Goal: Task Accomplishment & Management: Use online tool/utility

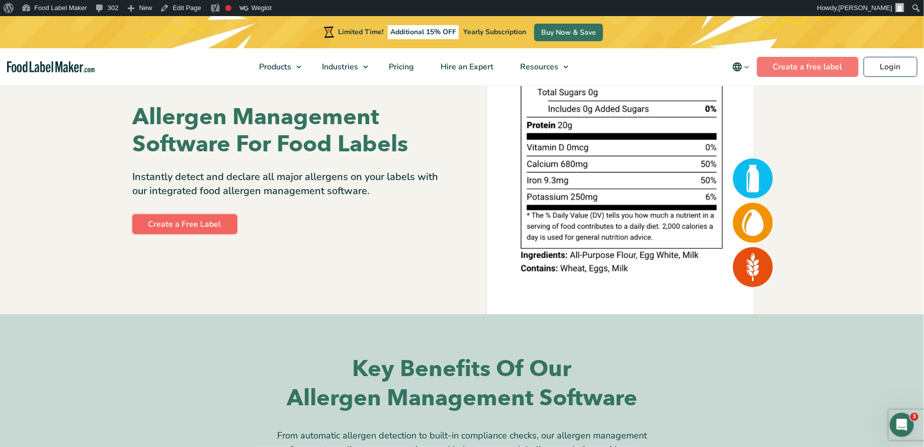
click at [193, 222] on link "Create a Free Label" at bounding box center [184, 224] width 105 height 20
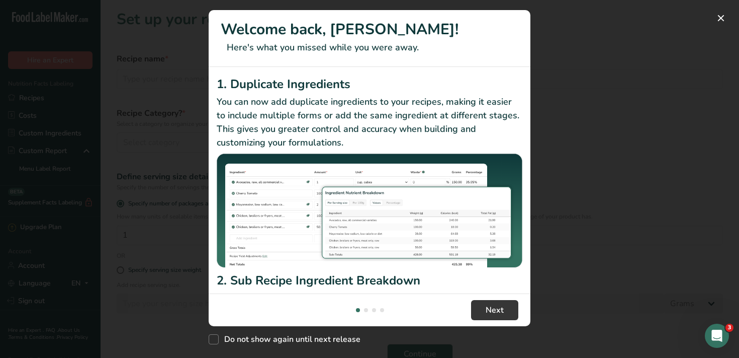
click at [553, 54] on div "New Features" at bounding box center [369, 179] width 739 height 358
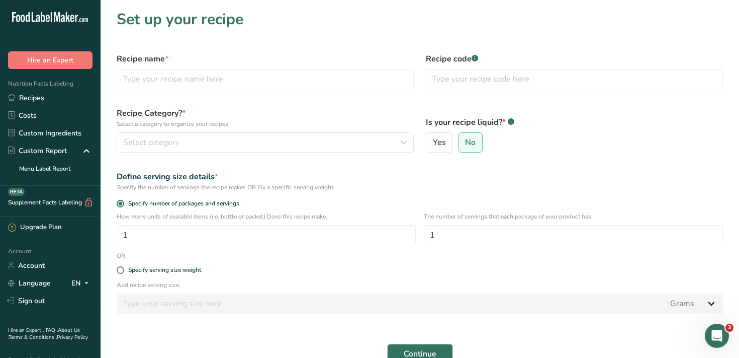
click at [282, 170] on div "Define serving size details * Specify the number of servings the recipe makes O…" at bounding box center [420, 180] width 619 height 33
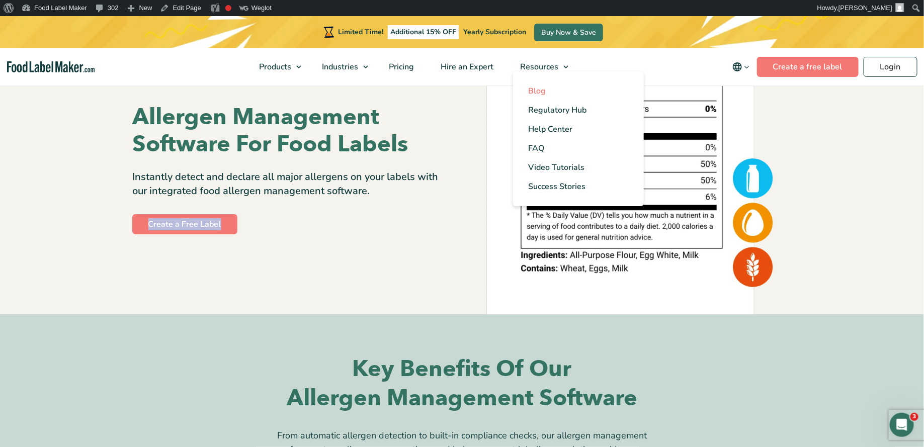
click at [541, 93] on span "Blog" at bounding box center [537, 90] width 18 height 11
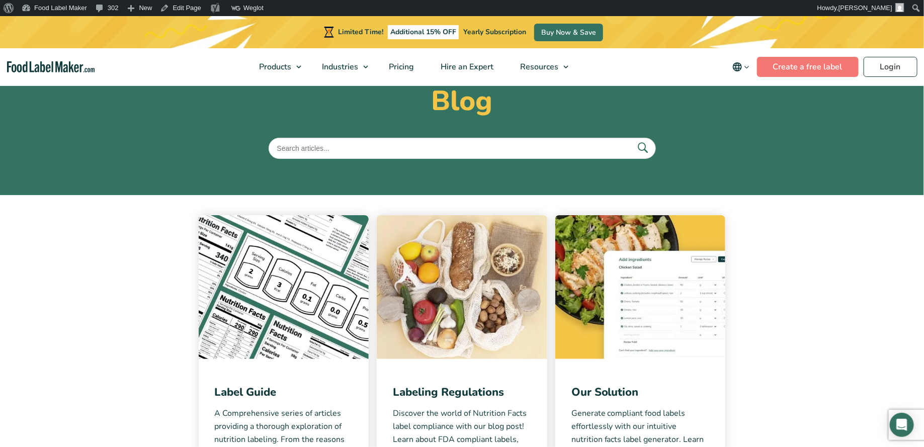
scroll to position [150, 0]
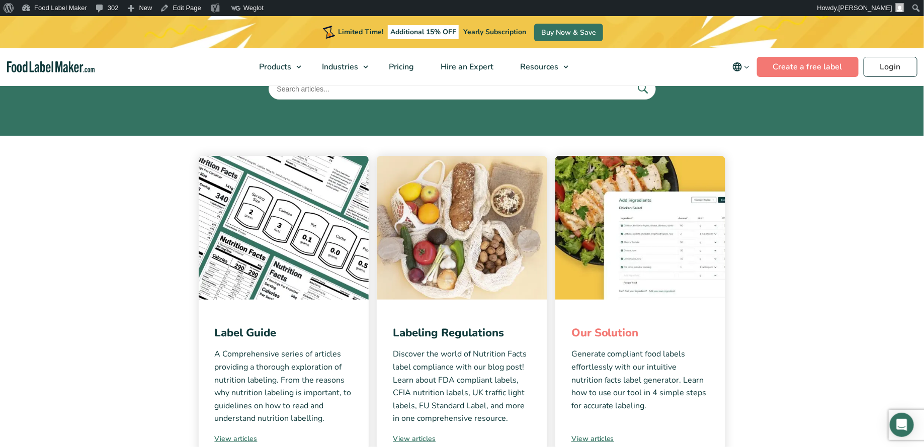
click at [585, 331] on link "Our Solution" at bounding box center [604, 332] width 67 height 15
